Goal: Task Accomplishment & Management: Complete application form

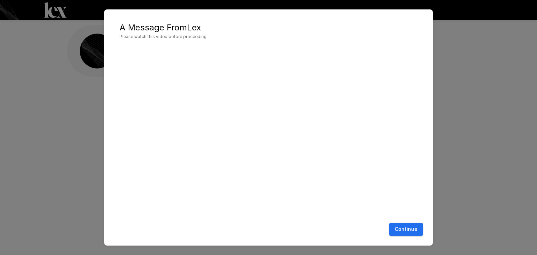
click at [403, 233] on button "Continue" at bounding box center [406, 229] width 34 height 13
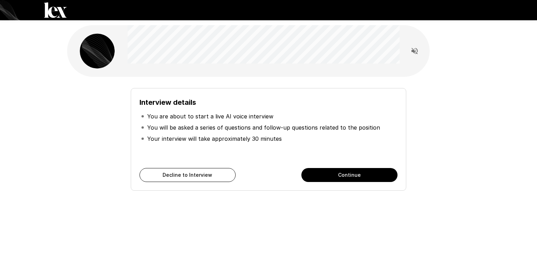
click at [338, 177] on button "Continue" at bounding box center [349, 175] width 96 height 14
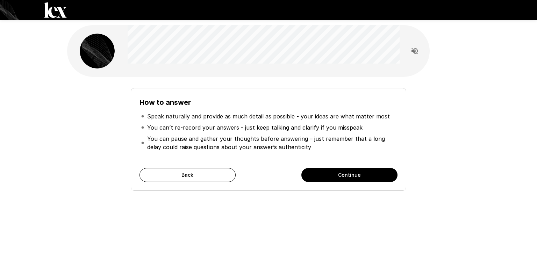
click at [338, 177] on button "Continue" at bounding box center [349, 175] width 96 height 14
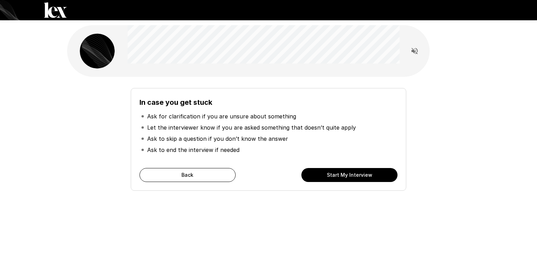
click at [199, 170] on button "Back" at bounding box center [187, 175] width 96 height 14
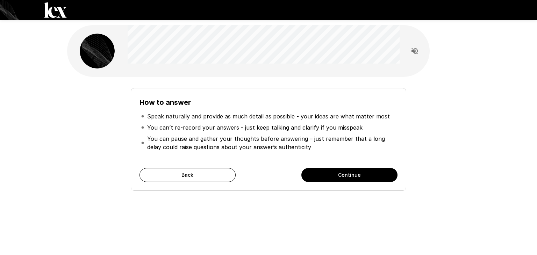
click at [345, 175] on button "Continue" at bounding box center [349, 175] width 96 height 14
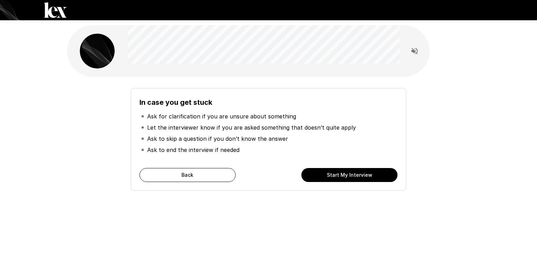
click at [345, 175] on button "Start My Interview" at bounding box center [349, 175] width 96 height 14
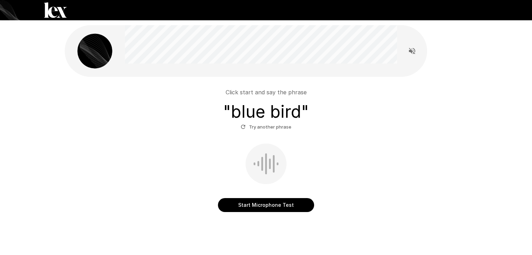
click at [259, 208] on button "Start Microphone Test" at bounding box center [266, 205] width 96 height 14
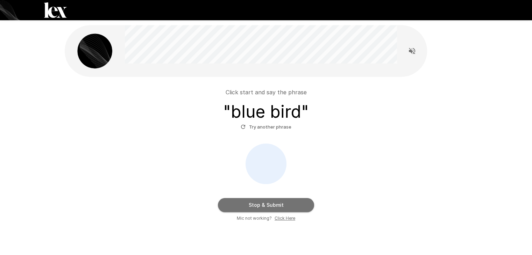
click at [260, 210] on button "Stop & Submit" at bounding box center [266, 205] width 96 height 14
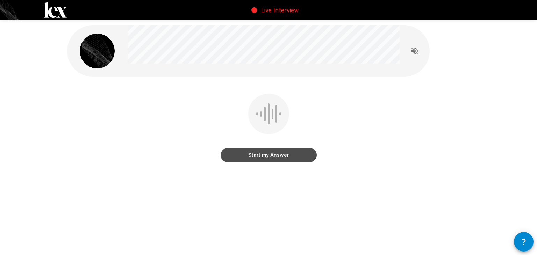
click at [250, 155] on button "Start my Answer" at bounding box center [269, 155] width 96 height 14
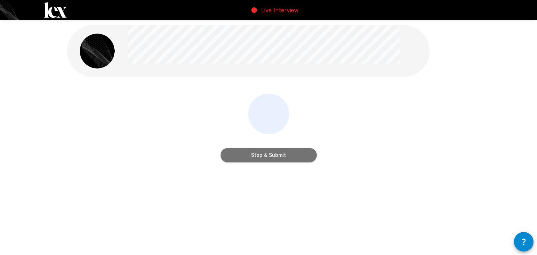
click at [250, 155] on button "Stop & Submit" at bounding box center [269, 155] width 96 height 14
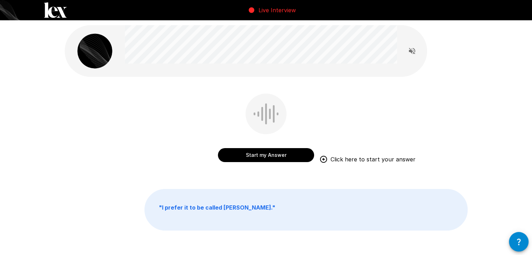
click at [250, 155] on button "Start my Answer" at bounding box center [266, 155] width 96 height 14
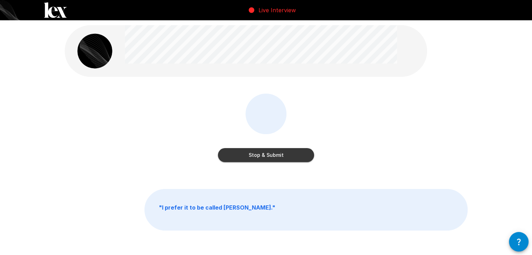
click at [250, 155] on button "Stop & Submit" at bounding box center [266, 155] width 96 height 14
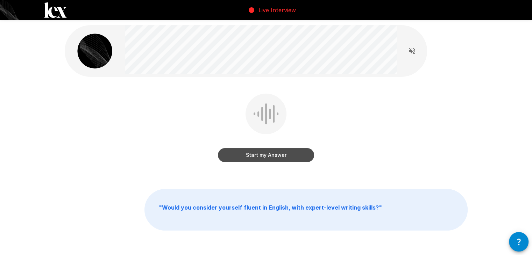
click at [250, 155] on button "Start my Answer" at bounding box center [266, 155] width 96 height 14
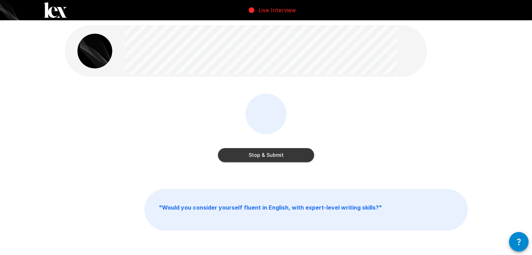
click at [250, 155] on button "Stop & Submit" at bounding box center [266, 155] width 96 height 14
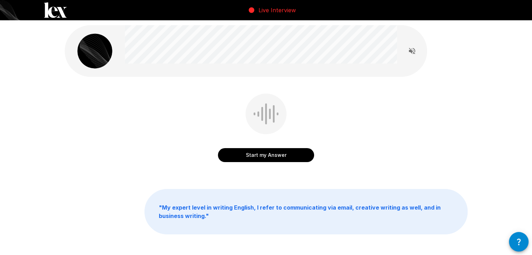
click at [250, 155] on button "Start my Answer" at bounding box center [266, 155] width 96 height 14
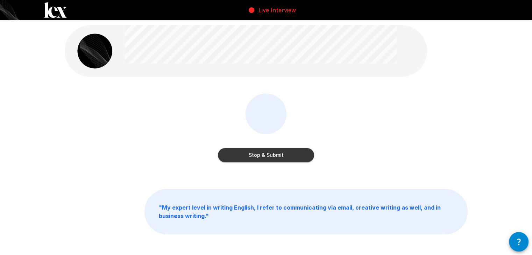
click at [250, 155] on button "Stop & Submit" at bounding box center [266, 155] width 96 height 14
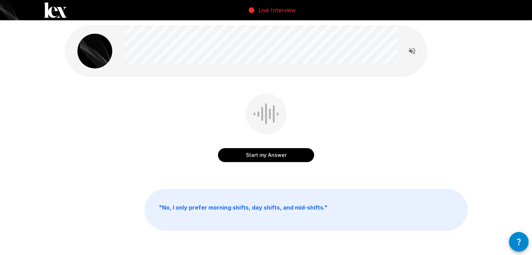
click at [250, 155] on button "Start my Answer" at bounding box center [266, 155] width 96 height 14
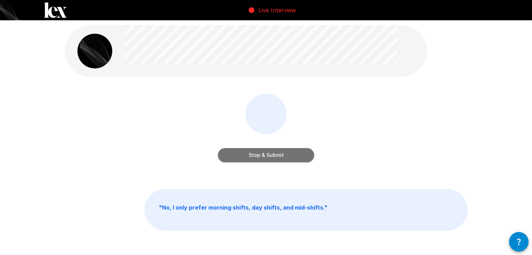
click at [250, 155] on button "Stop & Submit" at bounding box center [266, 155] width 96 height 14
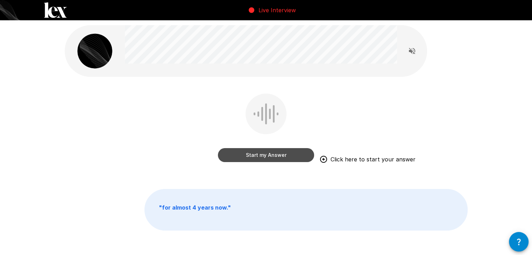
click at [246, 155] on button "Start my Answer" at bounding box center [266, 155] width 96 height 14
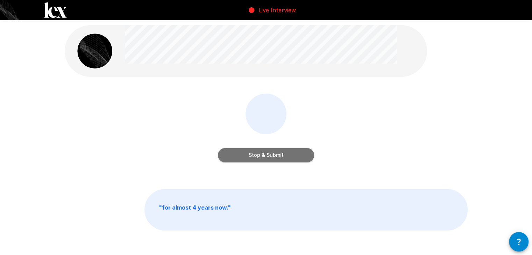
click at [246, 155] on button "Stop & Submit" at bounding box center [266, 155] width 96 height 14
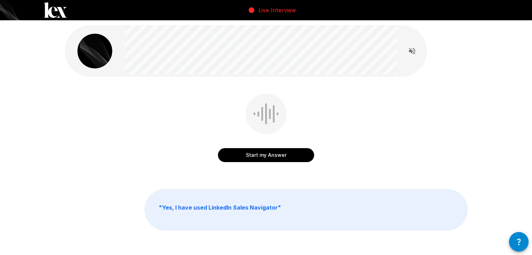
click at [246, 155] on button "Start my Answer" at bounding box center [266, 155] width 96 height 14
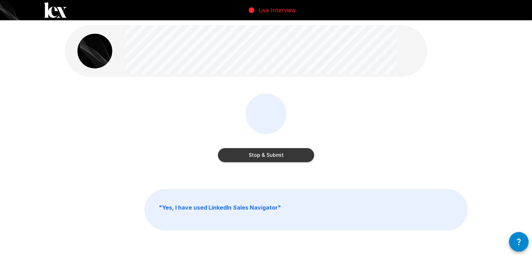
click at [246, 155] on button "Stop & Submit" at bounding box center [266, 155] width 96 height 14
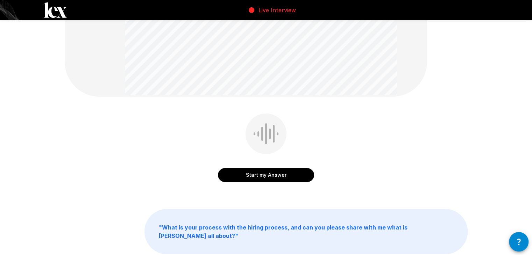
scroll to position [108, 0]
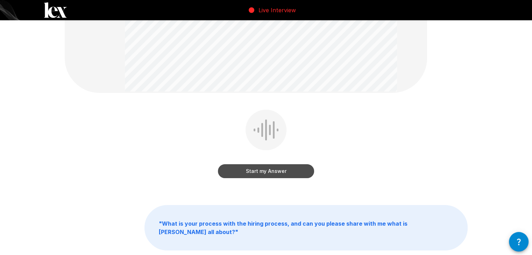
click at [250, 168] on button "Start my Answer" at bounding box center [266, 171] width 96 height 14
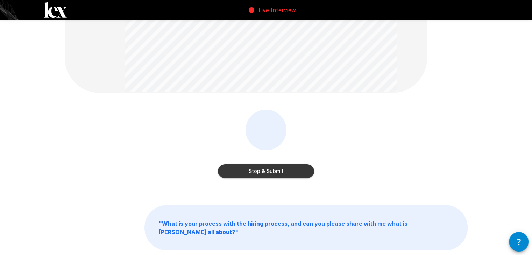
click at [250, 168] on button "Stop & Submit" at bounding box center [266, 171] width 96 height 14
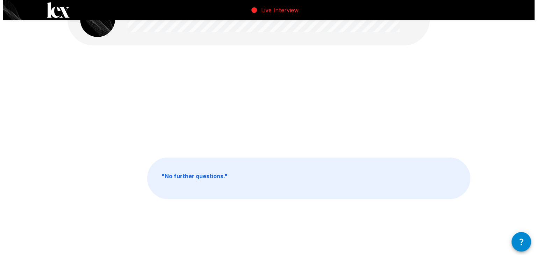
scroll to position [0, 0]
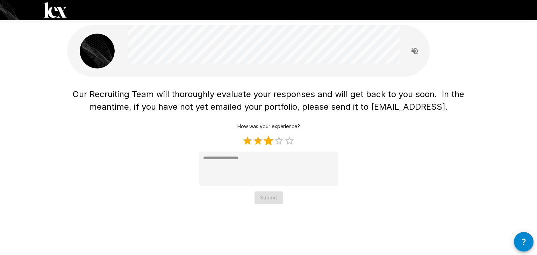
click at [268, 145] on label "3 Stars" at bounding box center [268, 141] width 10 height 10
type textarea "*"
click at [270, 195] on button "Submit" at bounding box center [269, 198] width 28 height 13
